Goal: Task Accomplishment & Management: Manage account settings

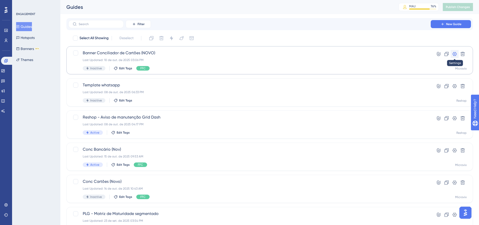
click at [455, 52] on icon at bounding box center [455, 54] width 4 height 4
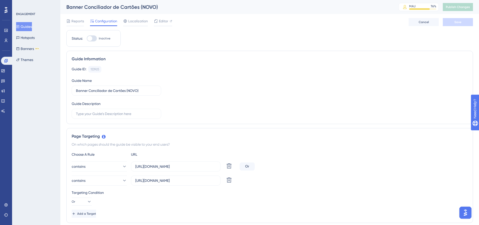
click at [95, 38] on div at bounding box center [92, 38] width 10 height 6
click at [87, 39] on input "Inactive" at bounding box center [87, 39] width 0 height 0
checkbox input "true"
click at [458, 22] on span "Save" at bounding box center [458, 22] width 7 height 4
click at [173, 165] on input "https://linx.microvix.com.br/lb-erpwebapp/gestao-financeira/dashboard" at bounding box center [175, 167] width 81 height 6
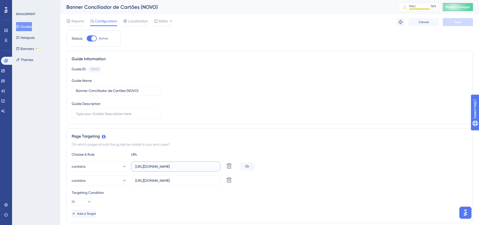
click at [173, 165] on input "https://linx.microvix.com.br/lb-erpwebapp/gestao-financeira/dashboard" at bounding box center [175, 167] width 81 height 6
click at [157, 183] on input "https://linx-rc.microvix.com.br/lb-erpwebapp/gestao-financeira/dashboard" at bounding box center [175, 181] width 81 height 6
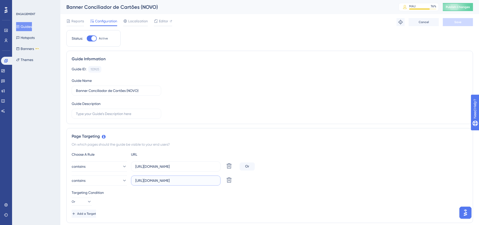
click at [157, 183] on input "https://linx-rc.microvix.com.br/lb-erpwebapp/gestao-financeira/dashboard" at bounding box center [175, 181] width 81 height 6
click at [161, 147] on div "On which pages should the guide be visible to your end users?" at bounding box center [270, 145] width 396 height 6
click at [461, 8] on span "Publish Changes" at bounding box center [458, 7] width 24 height 4
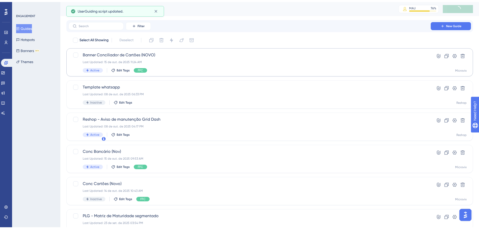
scroll to position [25, 0]
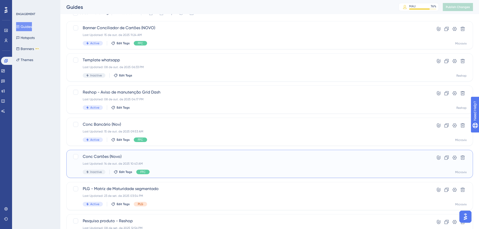
click at [398, 161] on div "Conc Cartões (Novo) Last Updated: 14 de out. de 2025 10:43 AM Inactive Edit Tag…" at bounding box center [250, 164] width 334 height 21
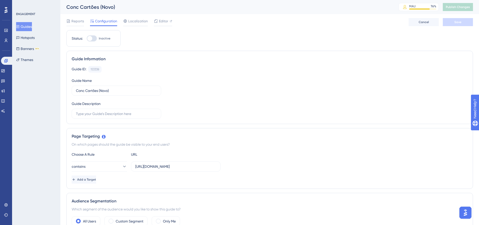
click at [94, 39] on div at bounding box center [92, 38] width 10 height 6
click at [87, 39] on input "Inactive" at bounding box center [87, 39] width 0 height 0
checkbox input "true"
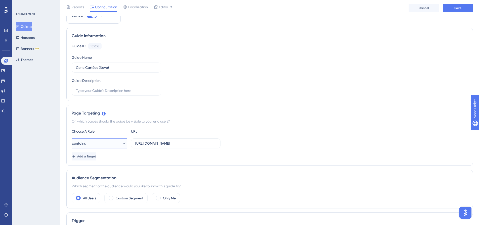
click at [97, 141] on button "contains" at bounding box center [99, 144] width 55 height 10
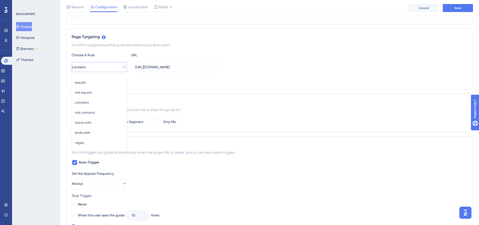
click at [198, 83] on div "Add a Target" at bounding box center [270, 80] width 396 height 8
click at [91, 78] on button "Add a Target" at bounding box center [84, 80] width 25 height 8
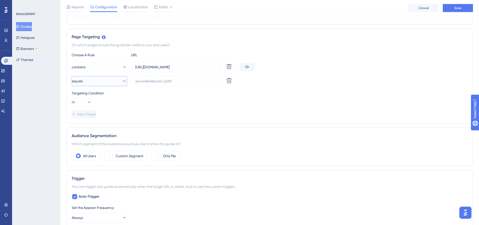
click at [101, 80] on button "equals" at bounding box center [99, 81] width 55 height 10
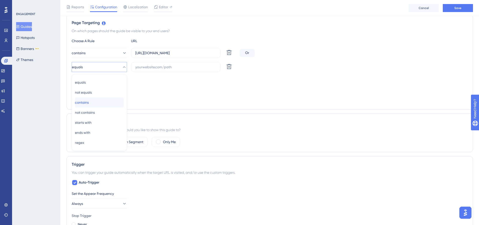
click at [99, 100] on div "contains contains" at bounding box center [99, 103] width 49 height 10
click at [154, 55] on input "https://linx.microvix.com.br/lb-erpwebapp/gestao-financeira/conciliador-cartoes" at bounding box center [175, 53] width 81 height 6
drag, startPoint x: 185, startPoint y: 53, endPoint x: 235, endPoint y: 53, distance: 49.8
click at [235, 53] on div "contains https://linx.microvix.com.br/lb-erpwebapp/gestao-financeira/conciliado…" at bounding box center [155, 53] width 166 height 10
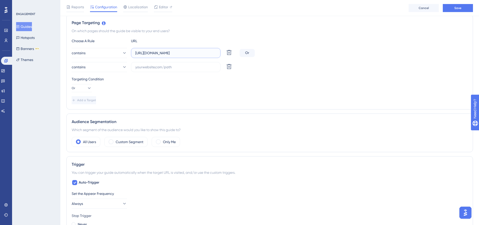
click at [191, 54] on input "https://linx.microvix.com.br/lb-erpwebapp/gestao-financeira/conciliador-cartoes" at bounding box center [175, 53] width 81 height 6
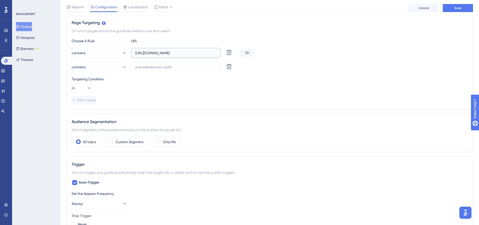
click at [157, 54] on input "https://linx.microvix.com.br/lb-erpwebapp/gestao-financeira/conciliador-cartoes" at bounding box center [175, 53] width 81 height 6
drag, startPoint x: 187, startPoint y: 53, endPoint x: 239, endPoint y: 54, distance: 51.4
click at [239, 54] on div "contains https://linx.microvix.com.br/lb-erpwebapp/gestao-financeira/conciliado…" at bounding box center [270, 53] width 396 height 10
click at [208, 50] on input "https://linx.microvix.com.br/lb-erpwebapp/gestao-financeira/conciliador-cartoes" at bounding box center [175, 53] width 81 height 6
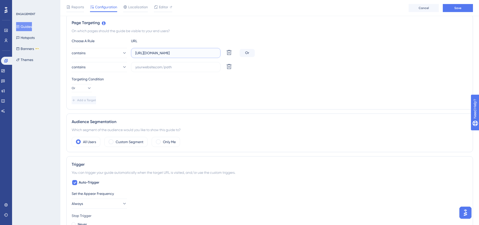
click at [216, 52] on input "https://linx.microvix.com.br/lb-erpwebapp/gestao-financeira/conciliador-cartoes" at bounding box center [175, 53] width 81 height 6
drag, startPoint x: 217, startPoint y: 53, endPoint x: 215, endPoint y: 53, distance: 2.5
click at [215, 53] on label "https://linx.microvix.com.br/lb-erpwebapp/gestao-financeira/conciliador-cartoes" at bounding box center [176, 53] width 90 height 10
click at [215, 53] on input "https://linx.microvix.com.br/lb-erpwebapp/gestao-financeira/conciliador-cartoes" at bounding box center [175, 53] width 81 height 6
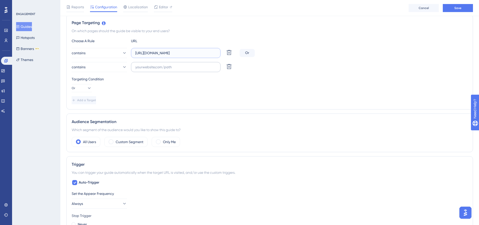
scroll to position [0, 54]
click at [169, 66] on input "text" at bounding box center [175, 67] width 81 height 6
paste input "https://linx-rc.microvix.com.br/lb-erpwebapp/gestao-financeira/conciliador-cart…"
drag, startPoint x: 218, startPoint y: 66, endPoint x: 205, endPoint y: 66, distance: 13.1
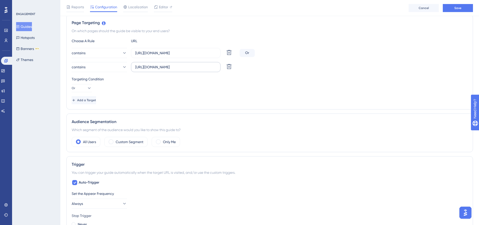
click at [205, 66] on label "https://linx-rc.microvix.com.br/lb-erpwebapp/gestao-financeira/conciliador-cart…" at bounding box center [176, 67] width 90 height 10
click at [205, 66] on input "https://linx-rc.microvix.com.br/lb-erpwebapp/gestao-financeira/conciliador-cart…" at bounding box center [175, 67] width 81 height 6
drag, startPoint x: 208, startPoint y: 67, endPoint x: 211, endPoint y: 68, distance: 3.1
click at [211, 68] on input "https://linx-rc.microvix.com.br/lb-erpwebapp/gestao-financeira/conciliador-cart…" at bounding box center [175, 67] width 81 height 6
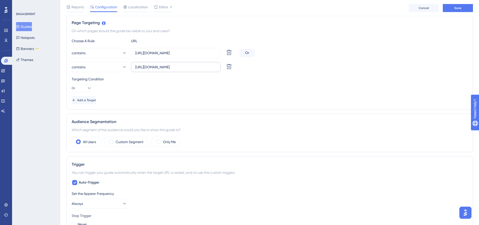
click at [217, 67] on label "https://linx-rc.microvix.com.br/lb-erpwebapp/gestao-financeira/conciliador-cart…" at bounding box center [176, 67] width 90 height 10
click at [216, 67] on input "https://linx-rc.microvix.com.br/lb-erpwebapp/gestao-financeira/conciliador-cart…" at bounding box center [175, 67] width 81 height 6
click at [232, 68] on div "contains https://linx-rc.microvix.com.br/lb-erpwebapp/gestao-financeira/concili…" at bounding box center [155, 67] width 166 height 10
click at [208, 68] on input "https://linx-rc.microvix.com.br/lb-erpwebapp/gestao-financeira/conciliador-cart…" at bounding box center [175, 67] width 81 height 6
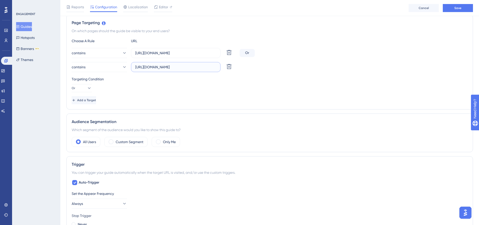
scroll to position [0, 59]
type input "https://linx-rc.microvix.com.br/lb-erpwebapp/gestao-financeira/conciliador-cart…"
click at [456, 9] on span "Save" at bounding box center [458, 8] width 7 height 4
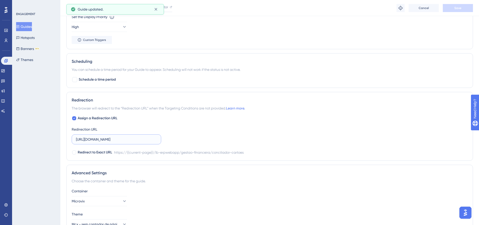
scroll to position [0, 54]
drag, startPoint x: 136, startPoint y: 140, endPoint x: 170, endPoint y: 139, distance: 34.0
click at [170, 139] on div "Assign a Redirection URL Redirection URL https://linx.microvix.com.br/lb-erpweb…" at bounding box center [270, 136] width 396 height 40
click at [156, 141] on input "https://linx.microvix.com.br/lb-erpwebapp/gestao-financeira/conciliador-cartoes" at bounding box center [116, 140] width 81 height 6
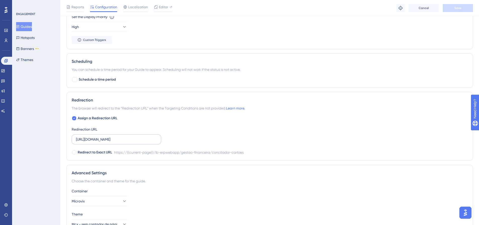
click at [161, 139] on label "https://linx.microvix.com.br/lb-erpwebapp/gestao-financeira/conciliador-cartoes" at bounding box center [117, 140] width 90 height 10
click at [157, 139] on input "https://linx.microvix.com.br/lb-erpwebapp/gestao-financeira/conciliador-cartoes" at bounding box center [116, 140] width 81 height 6
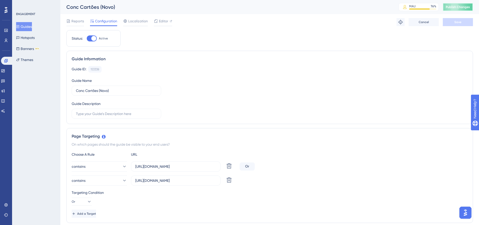
click at [462, 5] on button "Publish Changes" at bounding box center [458, 7] width 30 height 8
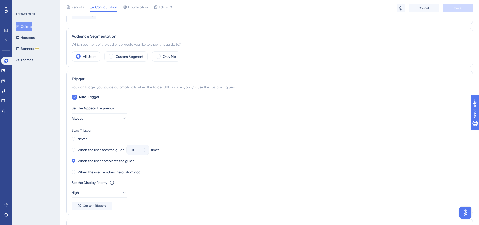
scroll to position [352, 0]
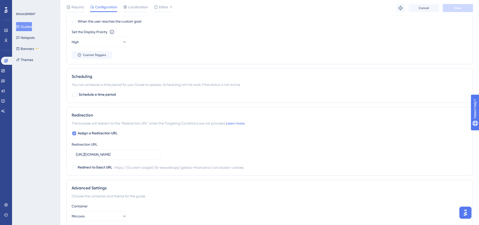
click at [100, 132] on span "Assign a Redirection URL" at bounding box center [98, 134] width 40 height 6
checkbox input "false"
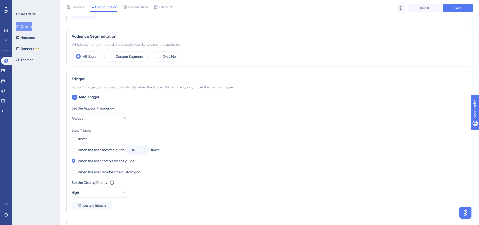
scroll to position [50, 0]
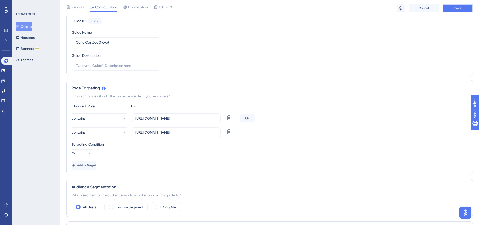
click at [461, 9] on span "Save" at bounding box center [458, 8] width 7 height 4
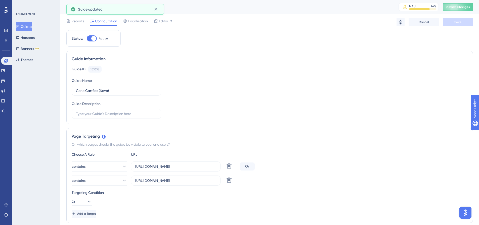
click at [31, 26] on button "Guides" at bounding box center [24, 26] width 16 height 9
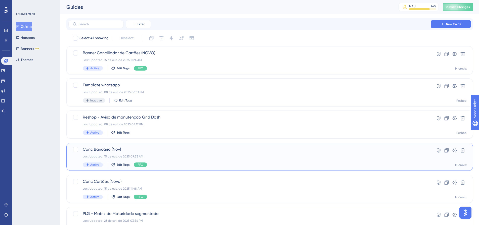
click at [256, 159] on div "Last Updated: 15 de out. de 2025 09:53 AM" at bounding box center [250, 157] width 334 height 4
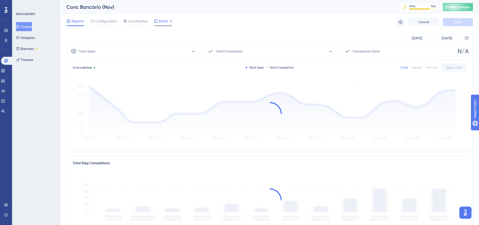
click at [164, 21] on span "Editor" at bounding box center [163, 21] width 9 height 6
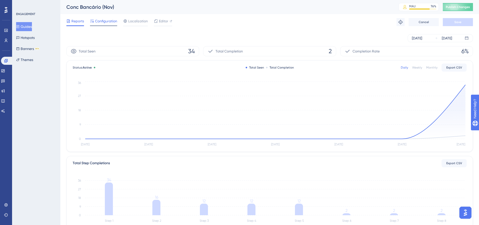
click at [110, 22] on span "Configuration" at bounding box center [106, 21] width 22 height 6
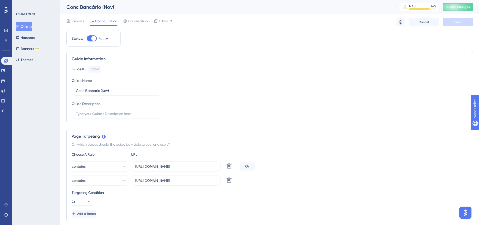
scroll to position [50, 0]
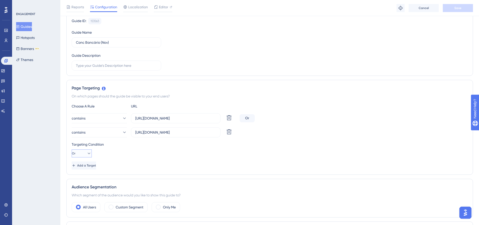
click at [87, 153] on icon at bounding box center [89, 153] width 5 height 5
click at [84, 167] on div "And And" at bounding box center [82, 168] width 10 height 10
click at [460, 10] on span "Save" at bounding box center [458, 8] width 7 height 4
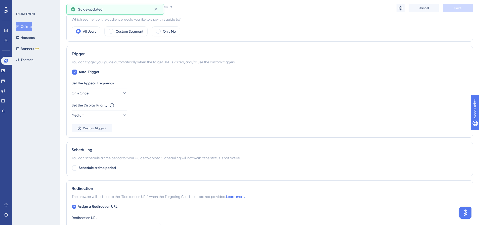
scroll to position [302, 0]
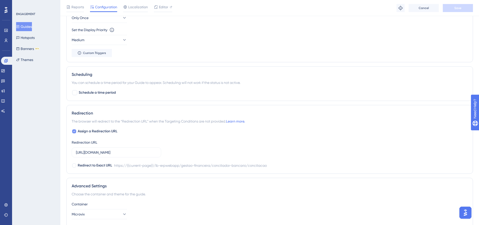
click at [112, 133] on span "Assign a Redirection URL" at bounding box center [98, 132] width 40 height 6
checkbox input "false"
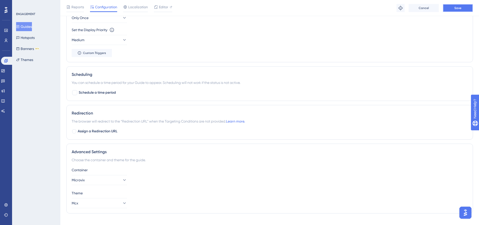
click at [462, 9] on button "Save" at bounding box center [458, 8] width 30 height 8
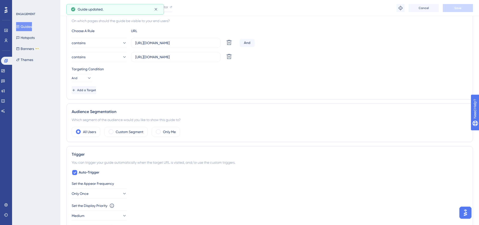
scroll to position [0, 0]
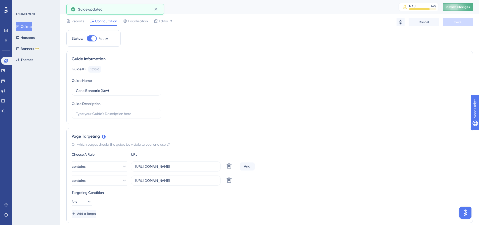
click at [457, 7] on span "Publish Changes" at bounding box center [458, 7] width 24 height 4
click at [82, 203] on button "And" at bounding box center [82, 202] width 20 height 8
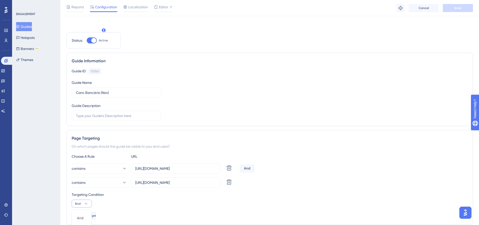
scroll to position [109, 0]
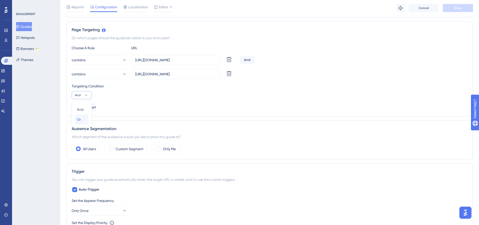
click at [86, 121] on div "Or Or" at bounding box center [82, 120] width 10 height 10
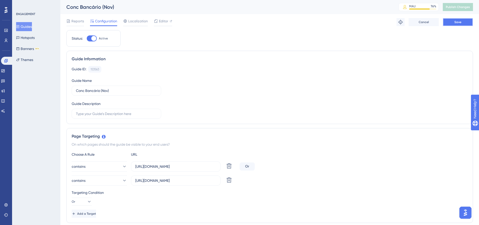
click at [469, 23] on button "Save" at bounding box center [458, 22] width 30 height 8
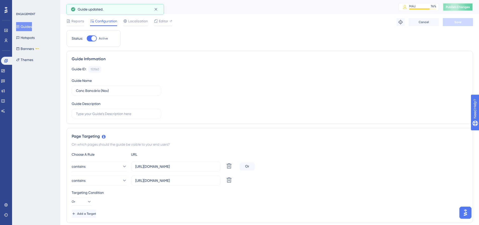
click at [469, 7] on span "Publish Changes" at bounding box center [458, 7] width 24 height 4
click at [171, 168] on input "https://linx-rc.microvix.com.br/lb-erpwebapp/gestao-financeira/conciliador-banc…" at bounding box center [175, 167] width 81 height 6
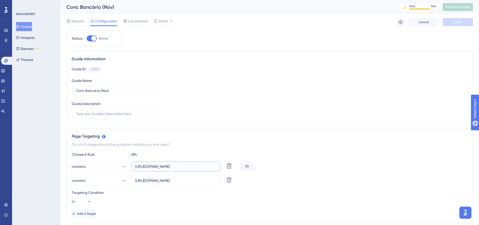
paste input "dashboard"
type input "https://linx-rc.microvix.com.br/lb-erpwebapp/gestao-financeira/dashboard"
click at [149, 178] on input "https://linx.microvix.com.br/lb-erpwebapp/gestao-financeira/conciliador-bancari…" at bounding box center [175, 181] width 81 height 6
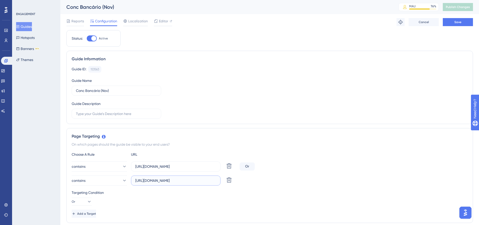
click at [149, 178] on input "https://linx.microvix.com.br/lb-erpwebapp/gestao-financeira/conciliador-bancari…" at bounding box center [175, 181] width 81 height 6
paste input "dashboard"
type input "https://linx.microvix.com.br/lb-erpwebapp/gestao-financeira/dashboard"
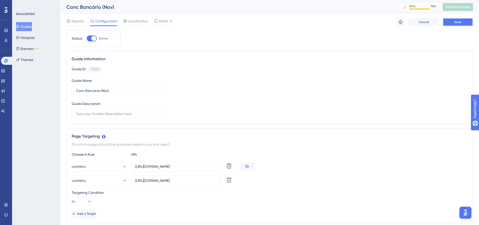
click at [458, 22] on span "Save" at bounding box center [458, 22] width 7 height 4
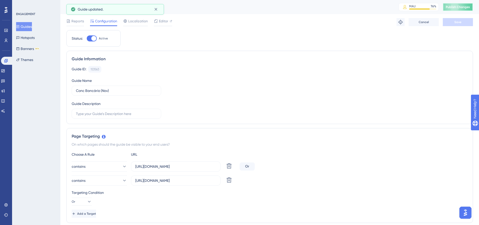
click at [464, 8] on span "Publish Changes" at bounding box center [458, 7] width 24 height 4
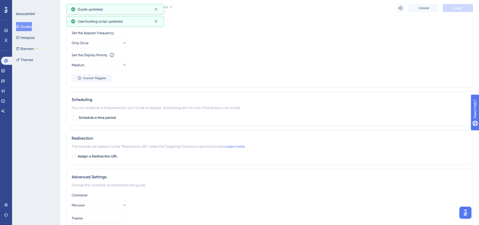
scroll to position [311, 0]
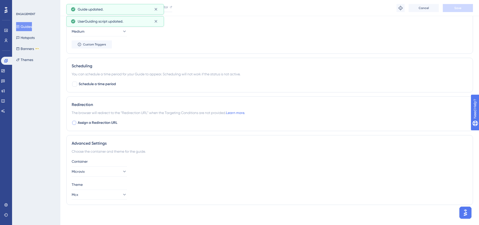
click at [100, 122] on span "Assign a Redirection URL" at bounding box center [98, 123] width 40 height 6
checkbox input "true"
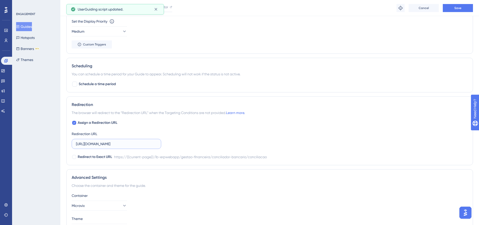
click at [115, 146] on input "https://linx-rc.microvix.com.br/lb-erpwebapp/gestao-financeira/conciliador-banc…" at bounding box center [116, 144] width 81 height 6
paste input ".microvix.com.br/lb-erpwebapp/gestao-financeira/dashboard"
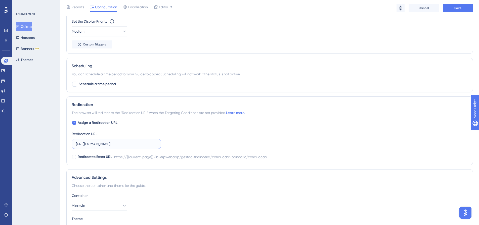
scroll to position [0, 40]
type input "https://linx.microvix.com.br/lb-erpwebapp/gestao-financeira/dashboard"
click at [453, 6] on button "Save" at bounding box center [458, 8] width 30 height 8
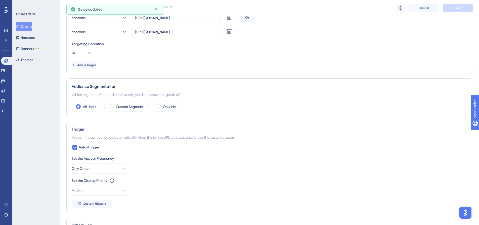
scroll to position [277, 0]
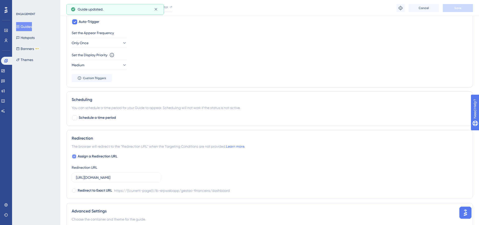
click at [84, 156] on span "Assign a Redirection URL" at bounding box center [98, 157] width 40 height 6
checkbox input "false"
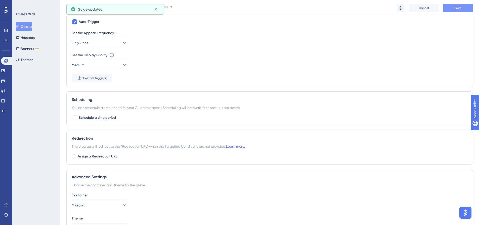
scroll to position [151, 0]
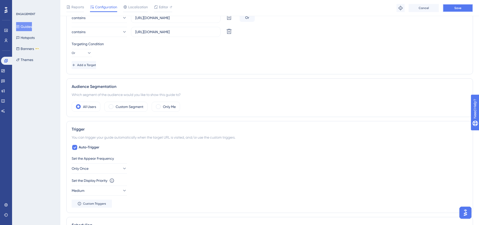
click at [466, 8] on button "Save" at bounding box center [458, 8] width 30 height 8
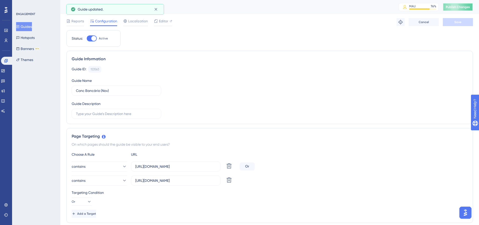
click at [464, 5] on span "Publish Changes" at bounding box center [458, 7] width 24 height 4
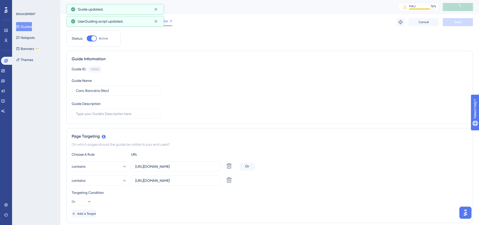
click at [168, 20] on div "Editor" at bounding box center [163, 21] width 18 height 6
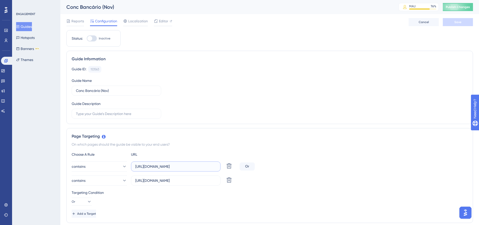
scroll to position [0, 45]
drag, startPoint x: 192, startPoint y: 168, endPoint x: 268, endPoint y: 167, distance: 76.0
click at [268, 167] on div "contains https://linx-rc.microvix.com.br/lb-erpwebapp/gestao-financeira/dashboa…" at bounding box center [270, 167] width 396 height 10
drag, startPoint x: 185, startPoint y: 181, endPoint x: 259, endPoint y: 181, distance: 74.7
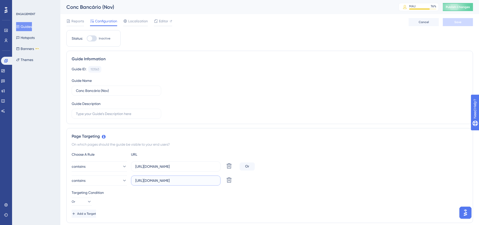
click at [259, 181] on div "contains https://linx.microvix.com.br/lb-erpwebapp/gestao-financeira/dashboard …" at bounding box center [270, 181] width 396 height 10
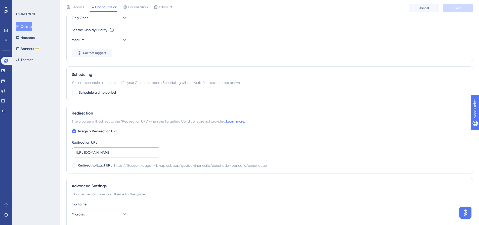
scroll to position [0, 0]
drag, startPoint x: 134, startPoint y: 157, endPoint x: 175, endPoint y: 154, distance: 40.9
click at [175, 154] on div "Assign a Redirection URL Redirection URL https://linx-rc.microvix.com.br/lb-erp…" at bounding box center [270, 149] width 396 height 40
click at [144, 153] on input "https://linx-rc.microvix.com.br/lb-erpwebapp/gestao-financeira/conciliador-banc…" at bounding box center [116, 153] width 81 height 6
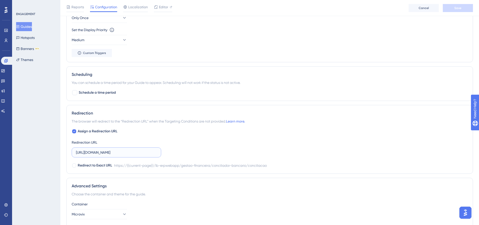
drag, startPoint x: 144, startPoint y: 153, endPoint x: 190, endPoint y: 152, distance: 45.8
click at [190, 152] on div "Assign a Redirection URL Redirection URL https://linx-rc.microvix.com.br/lb-erp…" at bounding box center [270, 149] width 396 height 40
click at [147, 152] on input "https://linx-rc.microvix.com.br/lb-erpwebapp/gestao-financeira/conciliador-banc…" at bounding box center [116, 153] width 81 height 6
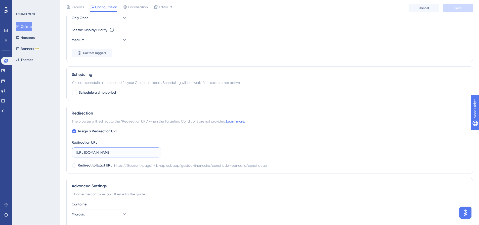
click at [147, 152] on input "https://linx-rc.microvix.com.br/lb-erpwebapp/gestao-financeira/conciliador-banc…" at bounding box center [116, 153] width 81 height 6
paste input "dashboard"
type input "https://linx-rc.microvix.com.br/lb-erpwebapp/gestao-financeira/dashboard"
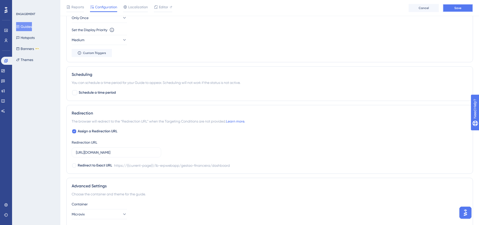
click at [458, 10] on button "Save" at bounding box center [458, 8] width 30 height 8
click at [105, 131] on span "Assign a Redirection URL" at bounding box center [98, 132] width 40 height 6
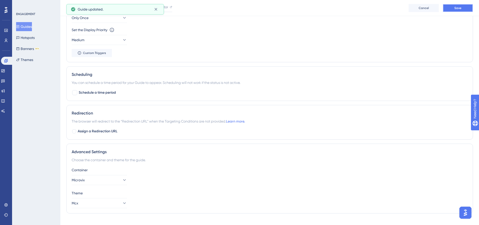
click at [466, 6] on button "Save" at bounding box center [458, 8] width 30 height 8
click at [100, 131] on span "Assign a Redirection URL" at bounding box center [98, 132] width 40 height 6
checkbox input "true"
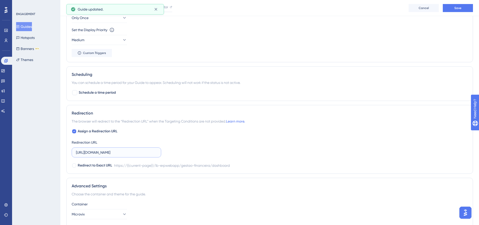
scroll to position [0, 45]
drag, startPoint x: 135, startPoint y: 152, endPoint x: 198, endPoint y: 152, distance: 62.2
click at [198, 152] on div "Assign a Redirection URL Redirection URL https://linx-rc.microvix.com.br/lb-erp…" at bounding box center [270, 149] width 396 height 40
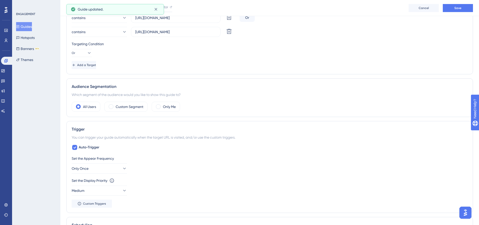
scroll to position [0, 0]
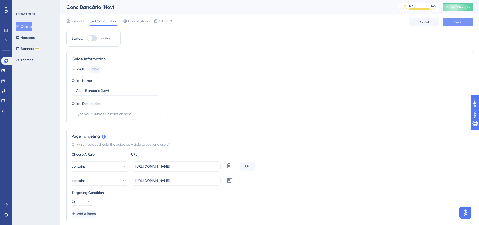
click at [462, 23] on button "Save" at bounding box center [458, 22] width 30 height 8
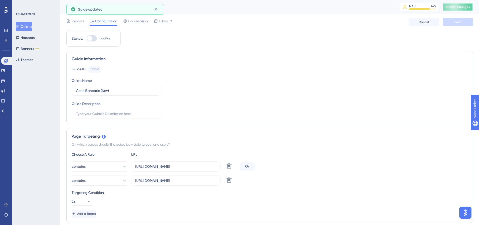
click at [465, 5] on span "Publish Changes" at bounding box center [458, 7] width 24 height 4
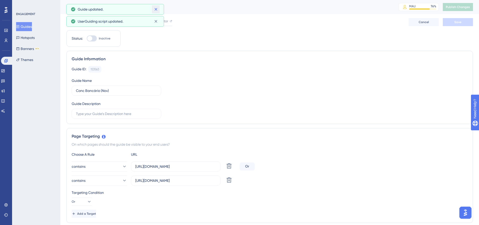
click at [156, 9] on icon at bounding box center [156, 9] width 5 height 5
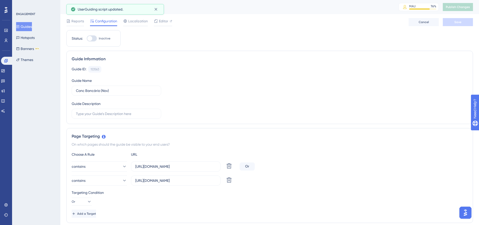
click at [95, 38] on div at bounding box center [92, 38] width 10 height 6
click at [87, 39] on input "Inactive" at bounding box center [87, 39] width 0 height 0
checkbox input "true"
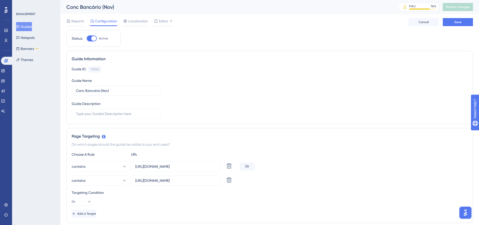
click at [156, 12] on div "Conc Bancário (Nov) MAU 76 % Click to see add-on and upgrade options Publish Ch…" at bounding box center [269, 7] width 419 height 14
click at [463, 23] on button "Save" at bounding box center [458, 22] width 30 height 8
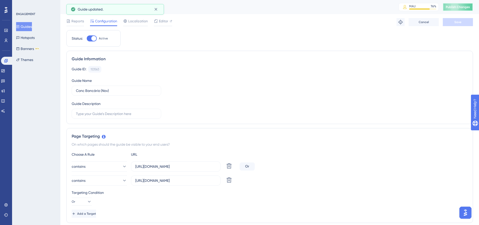
click at [464, 7] on span "Publish Changes" at bounding box center [458, 7] width 24 height 4
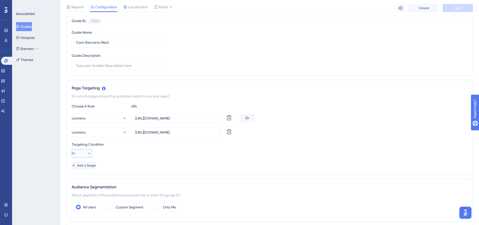
click at [82, 156] on button "Or" at bounding box center [82, 154] width 20 height 8
click at [82, 167] on span "And" at bounding box center [80, 168] width 7 height 6
click at [462, 7] on span "Save" at bounding box center [458, 8] width 7 height 4
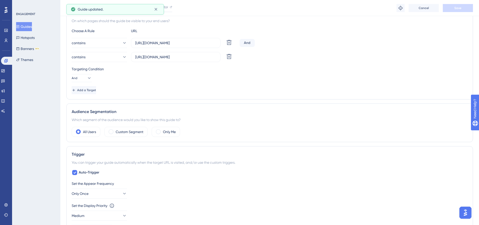
scroll to position [201, 0]
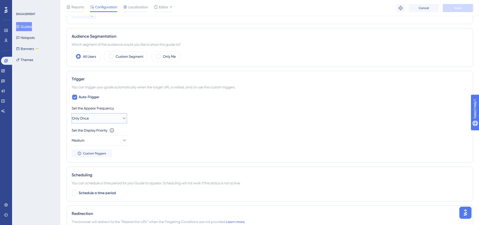
click at [122, 119] on icon at bounding box center [124, 118] width 5 height 5
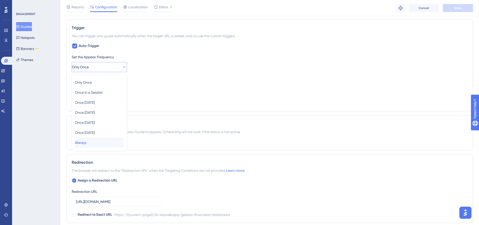
click at [102, 141] on div "Always Always" at bounding box center [99, 143] width 49 height 10
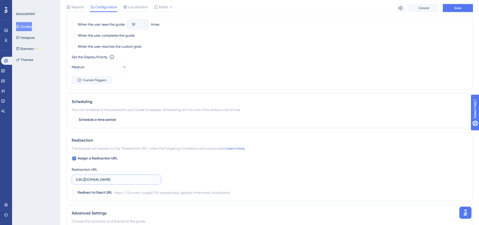
scroll to position [0, 45]
drag, startPoint x: 141, startPoint y: 180, endPoint x: 210, endPoint y: 180, distance: 68.7
click at [210, 180] on div "Assign a Redirection URL Redirection URL https://linx-rc.microvix.com.br/lb-erp…" at bounding box center [270, 176] width 396 height 40
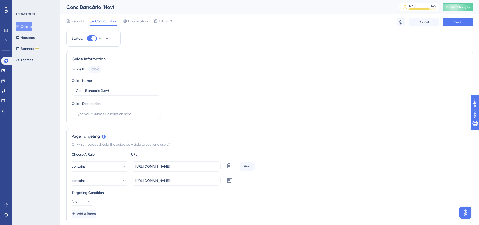
scroll to position [0, 0]
click at [173, 167] on input "https://linx-rc.microvix.com.br/lb-erpwebapp/gestao-financeira/dashboard" at bounding box center [175, 167] width 81 height 6
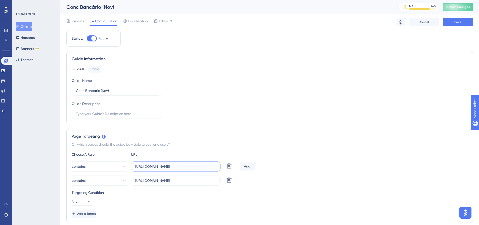
paste input "conciliador-bancario/contas"
type input "https://linx-rc.microvix.com.br/lb-erpwebapp/gestao-financeira/conciliador-banc…"
click at [179, 181] on input "https://linx.microvix.com.br/lb-erpwebapp/gestao-financeira/dashboard" at bounding box center [175, 181] width 81 height 6
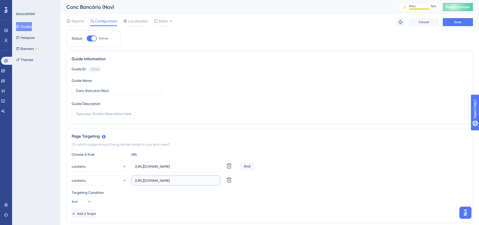
click at [179, 181] on input "https://linx.microvix.com.br/lb-erpwebapp/gestao-financeira/dashboard" at bounding box center [175, 181] width 81 height 6
paste input "-rc.microvix.com.br/lb-erpwebapp/gestao-financeira/conciliador-bancario/contas"
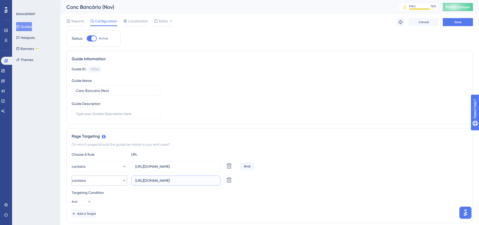
drag, startPoint x: 209, startPoint y: 181, endPoint x: 126, endPoint y: 180, distance: 82.8
click at [126, 180] on div "contains https://linx-rc.microvix.com.br/lb-erpwebapp/gestao-financeira/concili…" at bounding box center [155, 181] width 166 height 10
click at [162, 181] on input "https://linx-rc.microvix.com.br/lb-erpwebapp/gestao-financeira/conciliador-banc…" at bounding box center [175, 181] width 81 height 6
drag, startPoint x: 159, startPoint y: 181, endPoint x: 154, endPoint y: 181, distance: 5.3
click at [154, 181] on input "https://linx-rc.microvix.com.br/lb-erpwebapp/gestao-financeira/conciliador-banc…" at bounding box center [175, 181] width 81 height 6
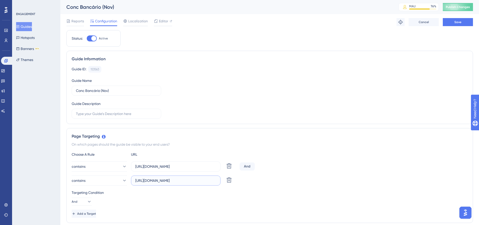
click at [170, 180] on input "https://linx.microvix.com.br/lb-erpwebapp/gestao-financeira/conciliador-bancari…" at bounding box center [175, 181] width 81 height 6
type input "https://linx.microvix.com.br/lb-erpwebapp/gestao-financeira/conciliador-bancari…"
click at [165, 168] on input "https://linx-rc.microvix.com.br/lb-erpwebapp/gestao-financeira/conciliador-banc…" at bounding box center [175, 167] width 81 height 6
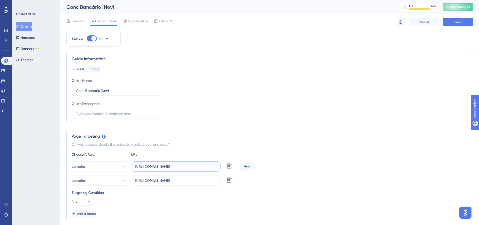
click at [165, 168] on input "https://linx-rc.microvix.com.br/lb-erpwebapp/gestao-financeira/conciliador-banc…" at bounding box center [175, 167] width 81 height 6
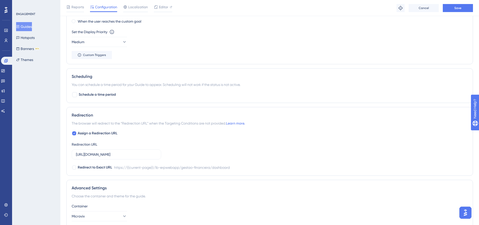
scroll to position [377, 0]
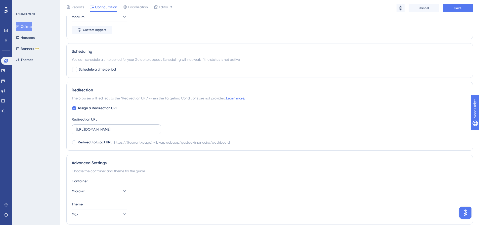
click at [126, 126] on label "https://linx-rc.microvix.com.br/lb-erpwebapp/gestao-financeira/dashboard" at bounding box center [117, 130] width 90 height 10
click at [126, 127] on input "https://linx-rc.microvix.com.br/lb-erpwebapp/gestao-financeira/dashboard" at bounding box center [116, 130] width 81 height 6
click at [126, 126] on label "https://linx-rc.microvix.com.br/lb-erpwebapp/gestao-financeira/dashboard" at bounding box center [117, 130] width 90 height 10
click at [126, 127] on input "https://linx-rc.microvix.com.br/lb-erpwebapp/gestao-financeira/dashboard" at bounding box center [116, 130] width 81 height 6
click at [126, 126] on label "https://linx-rc.microvix.com.br/lb-erpwebapp/gestao-financeira/dashboard" at bounding box center [117, 130] width 90 height 10
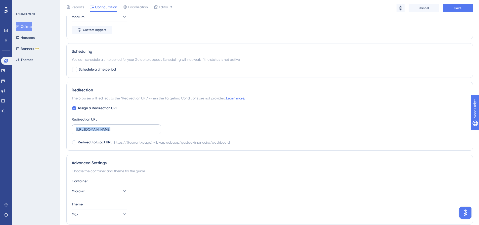
click at [126, 127] on input "https://linx-rc.microvix.com.br/lb-erpwebapp/gestao-financeira/dashboard" at bounding box center [116, 130] width 81 height 6
click at [126, 126] on label "https://linx-rc.microvix.com.br/lb-erpwebapp/gestao-financeira/dashboard" at bounding box center [117, 130] width 90 height 10
click at [126, 127] on input "https://linx-rc.microvix.com.br/lb-erpwebapp/gestao-financeira/dashboard" at bounding box center [116, 130] width 81 height 6
click at [126, 126] on label "https://linx-rc.microvix.com.br/lb-erpwebapp/gestao-financeira/dashboard" at bounding box center [117, 130] width 90 height 10
click at [126, 127] on input "https://linx-rc.microvix.com.br/lb-erpwebapp/gestao-financeira/dashboard" at bounding box center [116, 130] width 81 height 6
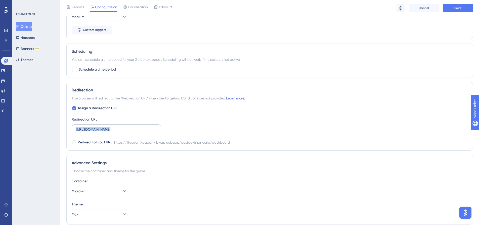
click at [126, 126] on label "https://linx-rc.microvix.com.br/lb-erpwebapp/gestao-financeira/dashboard" at bounding box center [117, 130] width 90 height 10
click at [126, 127] on input "https://linx-rc.microvix.com.br/lb-erpwebapp/gestao-financeira/dashboard" at bounding box center [116, 130] width 81 height 6
click at [126, 126] on label "https://linx-rc.microvix.com.br/lb-erpwebapp/gestao-financeira/dashboard" at bounding box center [117, 130] width 90 height 10
click at [126, 127] on input "https://linx-rc.microvix.com.br/lb-erpwebapp/gestao-financeira/dashboard" at bounding box center [116, 130] width 81 height 6
click at [126, 130] on input "https://linx-rc.microvix.com.br/lb-erpwebapp/gestao-financeira/dashboard" at bounding box center [116, 130] width 81 height 6
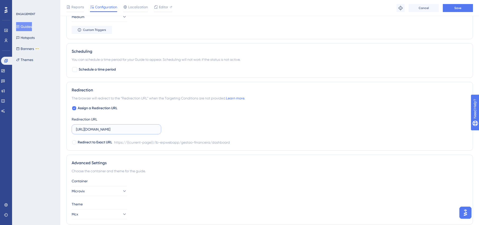
click at [126, 130] on input "https://linx-rc.microvix.com.br/lb-erpwebapp/gestao-financeira/dashboard" at bounding box center [116, 130] width 81 height 6
paste input "conciliador-bancario/contas"
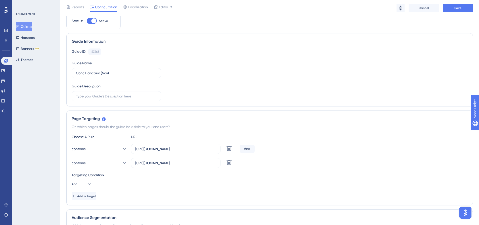
scroll to position [0, 0]
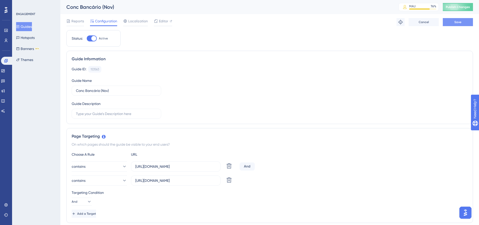
type input "https://linx-rc.microvix.com.br/lb-erpwebapp/gestao-financeira/conciliador-banc…"
click at [461, 19] on button "Save" at bounding box center [458, 22] width 30 height 8
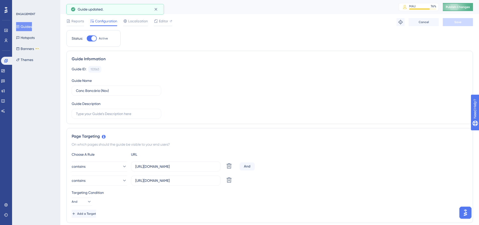
click at [463, 5] on span "Publish Changes" at bounding box center [458, 7] width 24 height 4
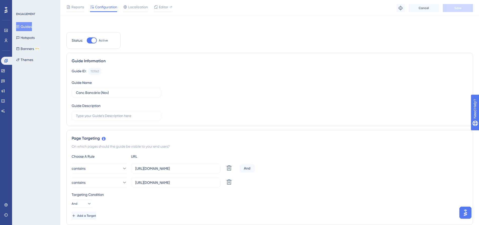
scroll to position [25, 0]
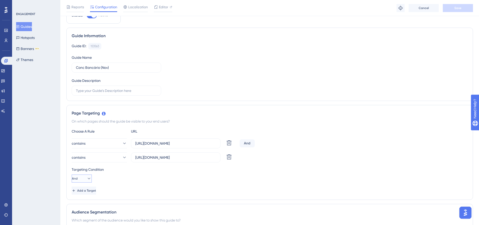
click at [87, 178] on icon at bounding box center [89, 178] width 5 height 5
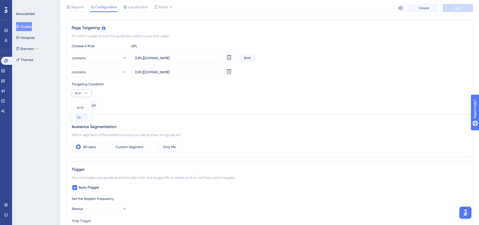
click at [82, 120] on div "Or Or" at bounding box center [82, 118] width 10 height 10
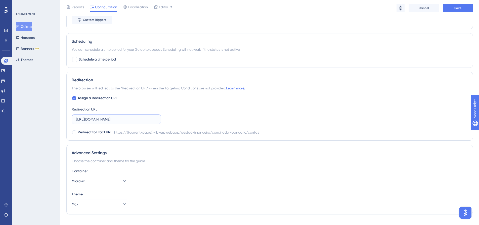
scroll to position [0, 74]
drag, startPoint x: 130, startPoint y: 119, endPoint x: 159, endPoint y: 120, distance: 29.5
click at [159, 120] on label "https://linx-rc.microvix.com.br/lb-erpwebapp/gestao-financeira/conciliador-banc…" at bounding box center [117, 120] width 90 height 10
click at [92, 99] on span "Assign a Redirection URL" at bounding box center [98, 98] width 40 height 6
checkbox input "false"
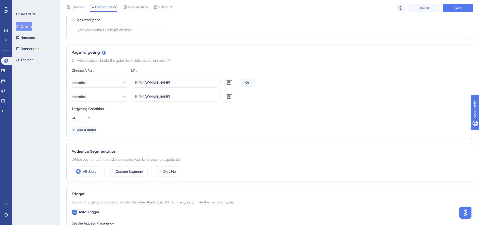
scroll to position [0, 0]
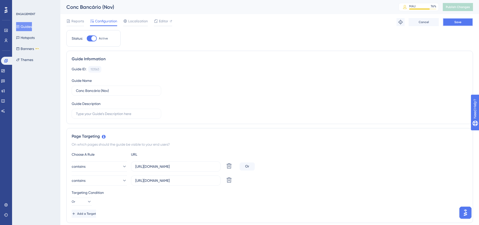
click at [459, 22] on span "Save" at bounding box center [458, 22] width 7 height 4
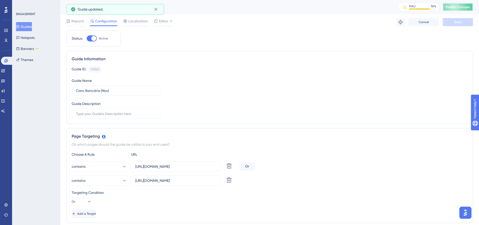
click at [466, 7] on span "Publish Changes" at bounding box center [458, 7] width 24 height 4
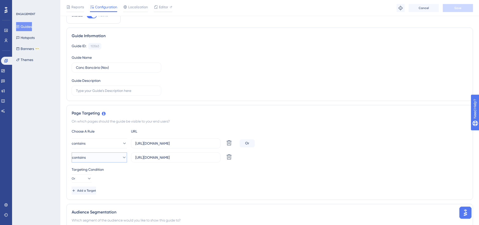
click at [102, 155] on button "contains" at bounding box center [99, 158] width 55 height 10
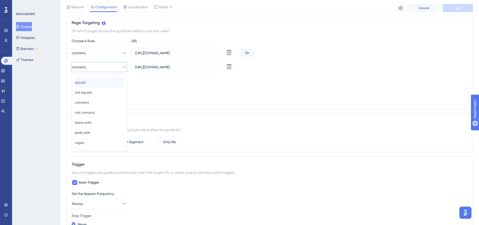
click at [96, 81] on div "equals equals" at bounding box center [99, 83] width 49 height 10
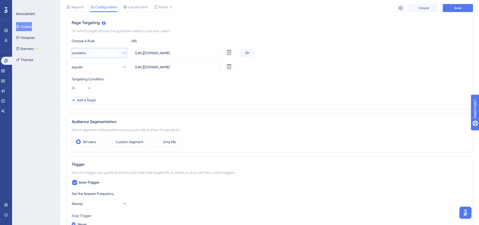
click at [97, 56] on button "contains" at bounding box center [99, 53] width 55 height 10
click at [97, 66] on div "equals equals" at bounding box center [99, 68] width 49 height 10
click at [471, 7] on button "Save" at bounding box center [458, 8] width 30 height 8
click at [90, 89] on button "Or" at bounding box center [82, 88] width 20 height 8
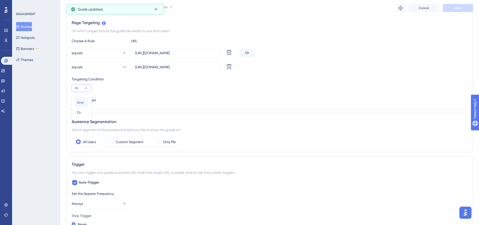
click at [87, 102] on button "And And" at bounding box center [82, 103] width 14 height 10
click at [470, 6] on button "Save" at bounding box center [458, 8] width 30 height 8
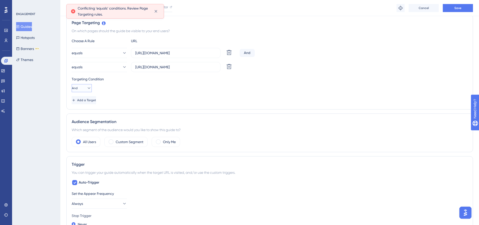
click at [85, 85] on button "And" at bounding box center [82, 88] width 20 height 8
click at [83, 112] on div "Or Or" at bounding box center [82, 113] width 10 height 10
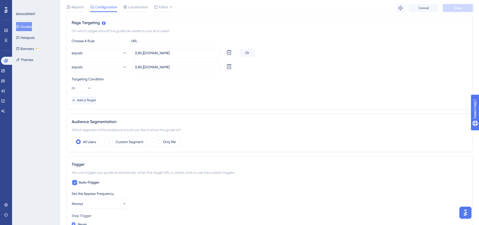
scroll to position [0, 0]
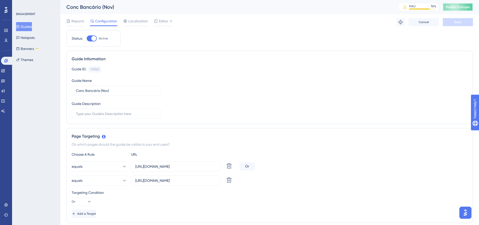
click at [466, 5] on span "Publish Changes" at bounding box center [458, 7] width 24 height 4
click at [155, 164] on label "https://linx-rc.microvix.com.br/lb-erpwebapp/gestao-financeira/conciliador-banc…" at bounding box center [176, 167] width 90 height 10
click at [155, 164] on input "https://linx-rc.microvix.com.br/lb-erpwebapp/gestao-financeira/conciliador-banc…" at bounding box center [175, 167] width 81 height 6
click at [155, 164] on label "https://linx-rc.microvix.com.br/lb-erpwebapp/gestao-financeira/conciliador-banc…" at bounding box center [176, 167] width 90 height 10
click at [155, 164] on input "https://linx-rc.microvix.com.br/lb-erpwebapp/gestao-financeira/conciliador-banc…" at bounding box center [175, 167] width 81 height 6
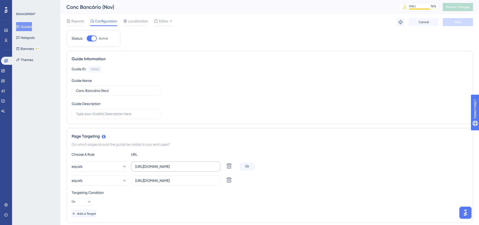
click at [155, 164] on label "https://linx-rc.microvix.com.br/lb-erpwebapp/gestao-financeira/conciliador-banc…" at bounding box center [176, 167] width 90 height 10
click at [155, 164] on input "https://linx-rc.microvix.com.br/lb-erpwebapp/gestao-financeira/conciliador-banc…" at bounding box center [175, 167] width 81 height 6
click at [155, 164] on label "https://linx-rc.microvix.com.br/lb-erpwebapp/gestao-financeira/conciliador-banc…" at bounding box center [176, 167] width 90 height 10
click at [155, 164] on input "https://linx-rc.microvix.com.br/lb-erpwebapp/gestao-financeira/conciliador-banc…" at bounding box center [175, 167] width 81 height 6
paste input "ciliacao"
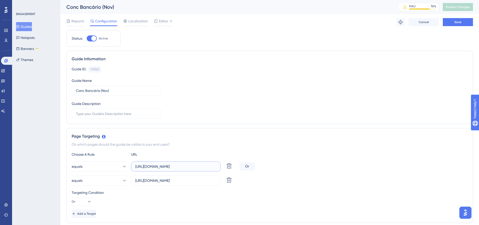
scroll to position [0, 81]
type input "https://linx-rc.microvix.com.br/lb-erpwebapp/gestao-financeira/conciliador-banc…"
click at [154, 178] on label "https://linx.microvix.com.br/lb-erpwebapp/gestao-financeira/conciliador-bancari…" at bounding box center [176, 181] width 90 height 10
click at [154, 178] on input "https://linx.microvix.com.br/lb-erpwebapp/gestao-financeira/conciliador-bancari…" at bounding box center [175, 181] width 81 height 6
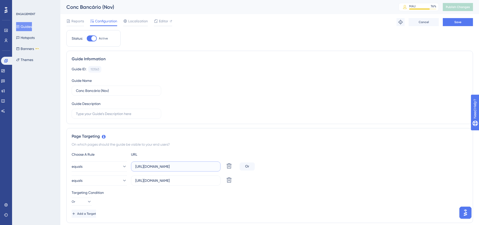
click at [162, 166] on input "https://linx-rc.microvix.com.br/lb-erpwebapp/gestao-financeira/conciliador-banc…" at bounding box center [175, 167] width 81 height 6
click at [164, 179] on input "https://linx.microvix.com.br/lb-erpwebapp/gestao-financeira/conciliador-bancari…" at bounding box center [175, 181] width 81 height 6
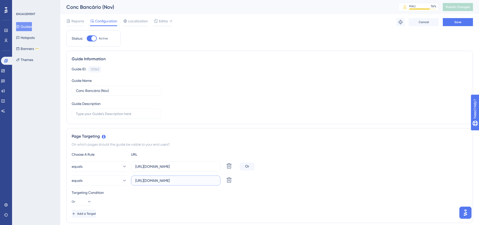
click at [164, 179] on input "https://linx.microvix.com.br/lb-erpwebapp/gestao-financeira/conciliador-bancari…" at bounding box center [175, 181] width 81 height 6
paste input "-rc.microvix.com.br/lb-erpwebapp/gestao-financeira/conciliador-bancario/concili…"
drag, startPoint x: 172, startPoint y: 180, endPoint x: 131, endPoint y: 180, distance: 41.3
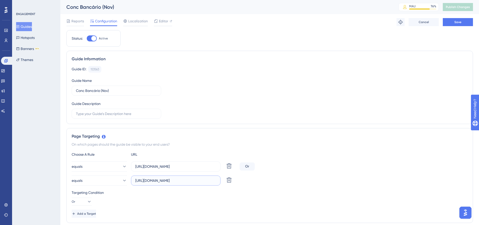
click at [131, 180] on label "https://linx-rc.microvix.com.br/lb-erpwebapp/gestao-financeira/conciliador-banc…" at bounding box center [176, 181] width 90 height 10
click at [162, 183] on input "https://linx-rc.microvix.com.br/lb-erpwebapp/gestao-financeira/conciliador-banc…" at bounding box center [175, 181] width 81 height 6
click at [158, 180] on input "https://linx-rc.microvix.com.br/lb-erpwebapp/gestao-financeira/conciliador-banc…" at bounding box center [175, 181] width 81 height 6
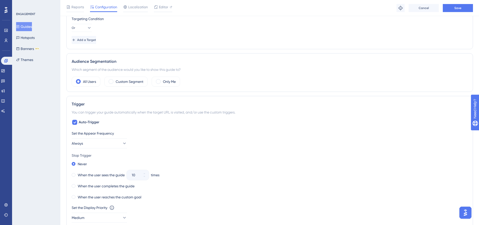
scroll to position [50, 0]
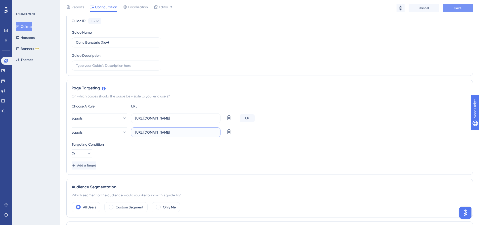
type input "https://linx.microvix.com.br/lb-erpwebapp/gestao-financeira/conciliador-bancari…"
click at [454, 8] on button "Save" at bounding box center [458, 8] width 30 height 8
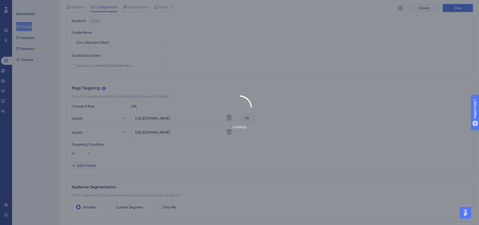
scroll to position [0, 0]
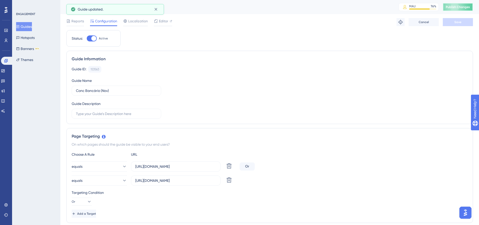
click at [466, 5] on button "Publish Changes" at bounding box center [458, 7] width 30 height 8
